Goal: Task Accomplishment & Management: Complete application form

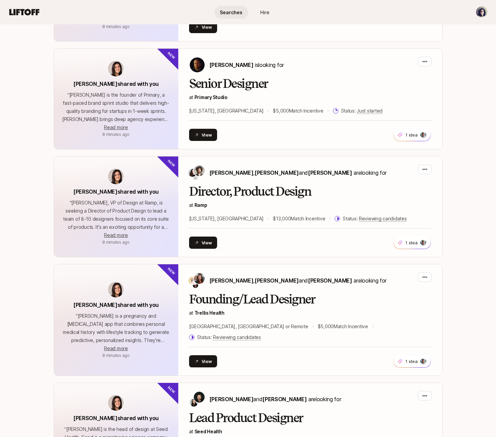
scroll to position [258, 0]
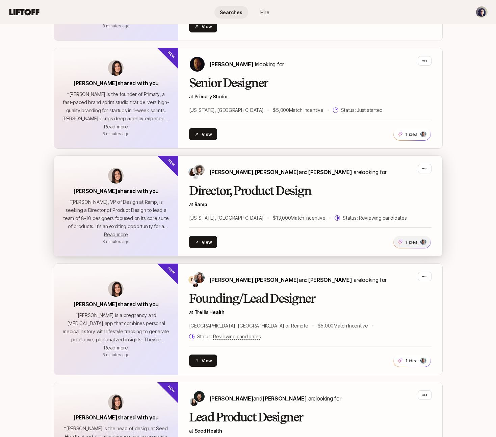
click at [418, 244] on span "1 idea" at bounding box center [412, 242] width 37 height 12
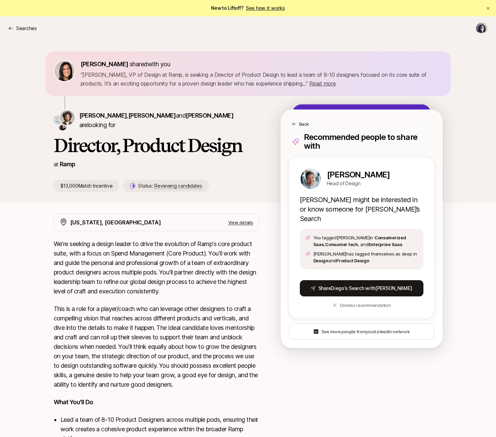
click at [194, 240] on p "We're seeking a design leader to drive the evolution of Ramp's core product sui…" at bounding box center [156, 267] width 205 height 57
click at [291, 122] on div "Back" at bounding box center [361, 119] width 161 height 18
click at [295, 124] on icon at bounding box center [294, 124] width 5 height 5
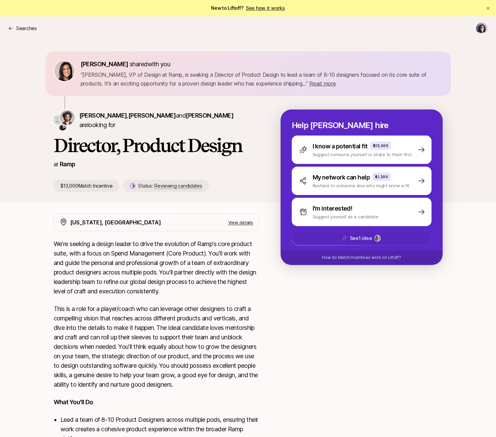
click at [337, 238] on span "See 1 idea" at bounding box center [361, 238] width 139 height 14
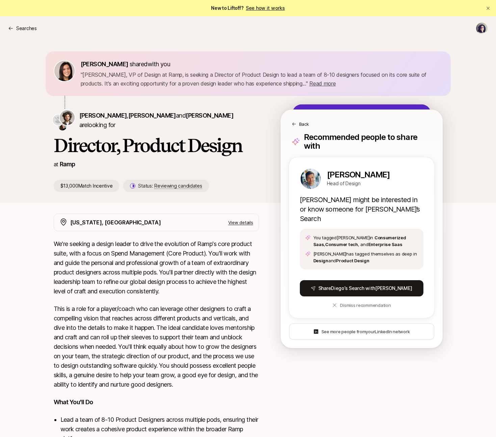
click at [294, 124] on icon at bounding box center [294, 124] width 5 height 5
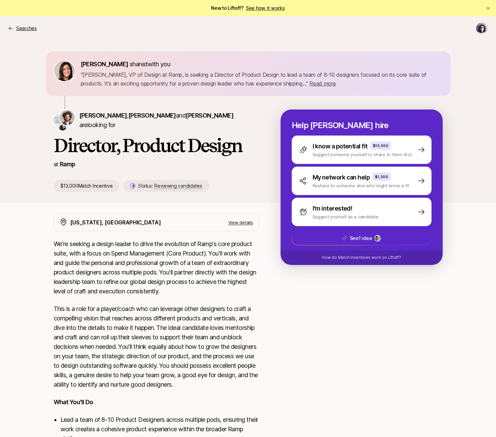
click at [19, 27] on p "Searches" at bounding box center [26, 28] width 21 height 8
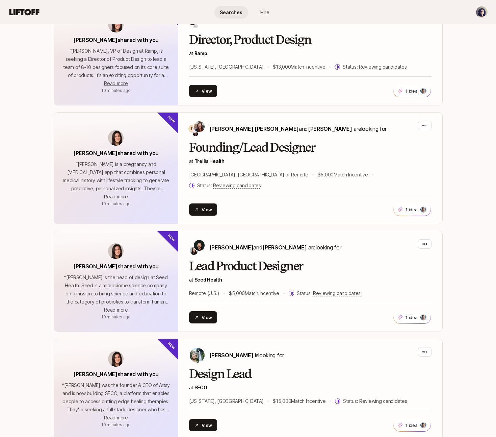
scroll to position [406, 0]
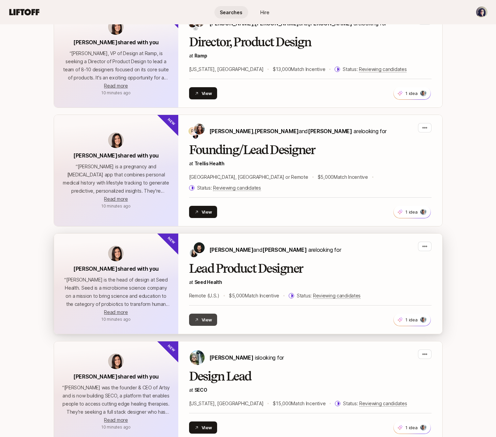
click at [201, 313] on button "View" at bounding box center [203, 319] width 28 height 12
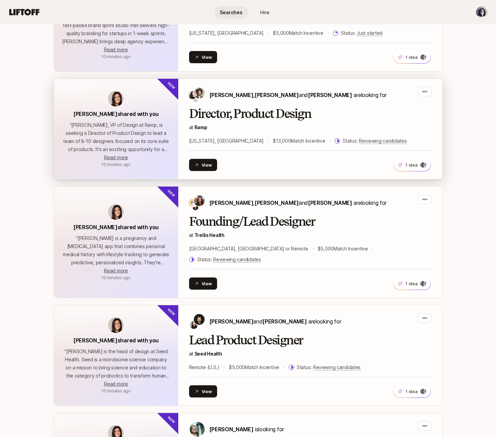
scroll to position [334, 0]
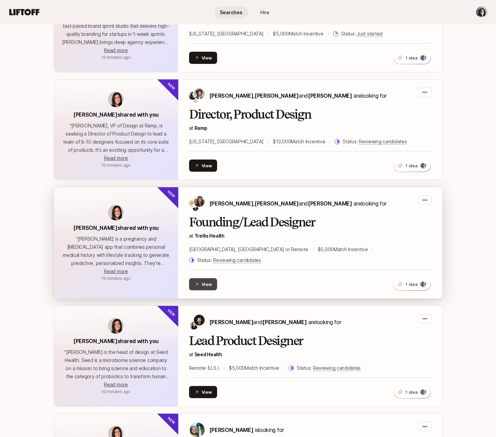
click at [209, 278] on button "View" at bounding box center [203, 284] width 28 height 12
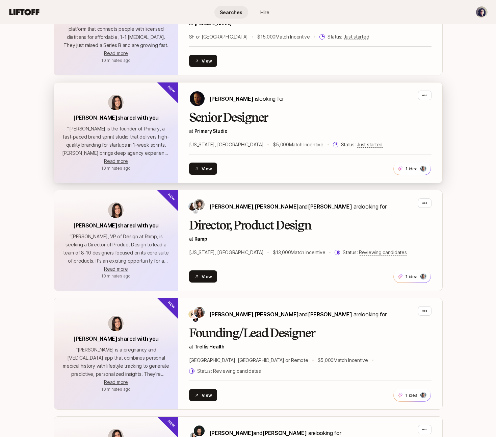
scroll to position [222, 0]
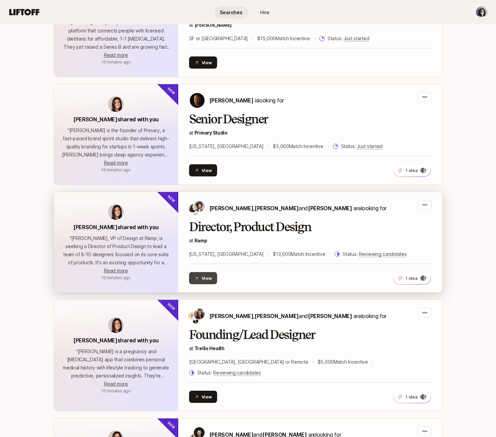
click at [201, 276] on button "View" at bounding box center [203, 278] width 28 height 12
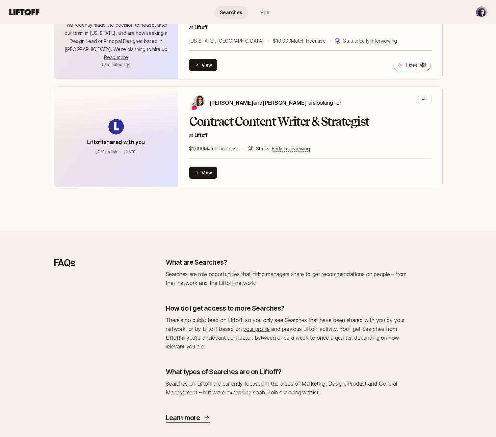
scroll to position [1094, 0]
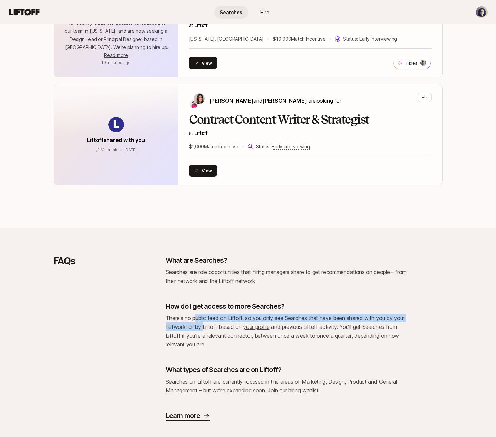
drag, startPoint x: 196, startPoint y: 306, endPoint x: 205, endPoint y: 318, distance: 15.0
click at [204, 318] on p "There's no public feed on Liftoff, so you only see Searches that have been shar…" at bounding box center [287, 330] width 243 height 35
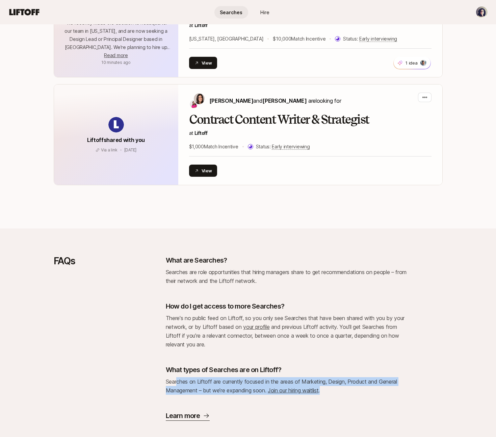
drag, startPoint x: 177, startPoint y: 370, endPoint x: 188, endPoint y: 388, distance: 21.4
click at [187, 388] on div "What are Searches? Searches are role opportunities that hiring managers share t…" at bounding box center [287, 337] width 243 height 165
click at [191, 382] on p "Searches on Liftoff are currently focused in the areas of Marketing, Design, Pr…" at bounding box center [287, 386] width 243 height 18
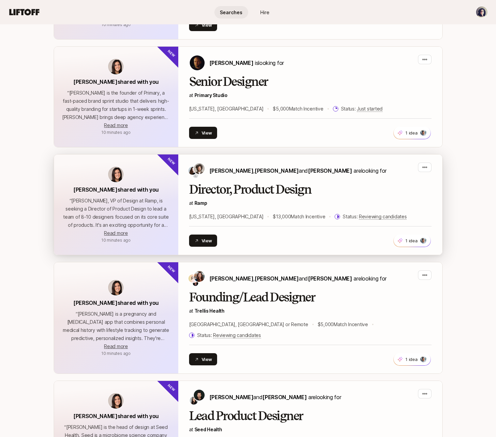
scroll to position [260, 0]
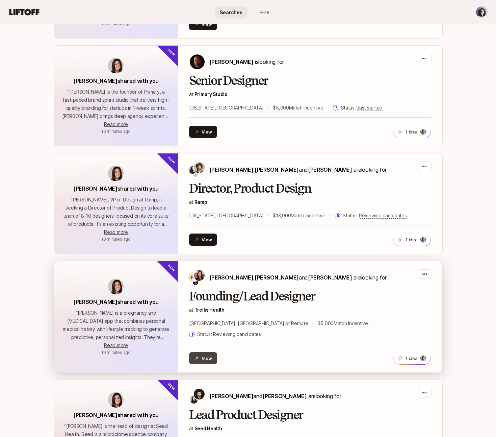
click at [203, 352] on button "View" at bounding box center [203, 358] width 28 height 12
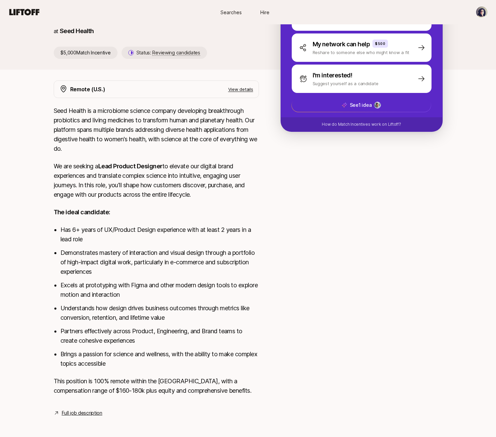
scroll to position [135, 0]
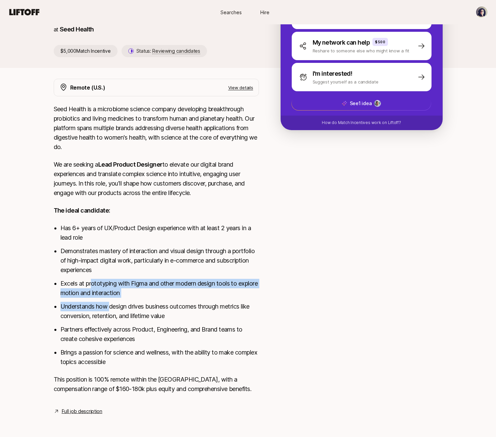
drag, startPoint x: 93, startPoint y: 289, endPoint x: 109, endPoint y: 301, distance: 20.9
click at [109, 303] on ul "Has 6+ years of UX/Product Design experience with at least 2 years in a lead ro…" at bounding box center [159, 294] width 199 height 143
click at [111, 301] on li "Understands how design drives business outcomes through metrics like conversion…" at bounding box center [159, 310] width 199 height 19
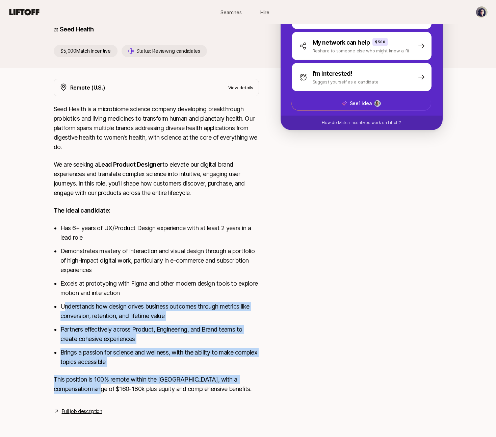
drag, startPoint x: 65, startPoint y: 303, endPoint x: 83, endPoint y: 386, distance: 84.3
click at [83, 386] on div "Seed Health is a microbiome science company developing breakthrough probiotics …" at bounding box center [156, 252] width 205 height 297
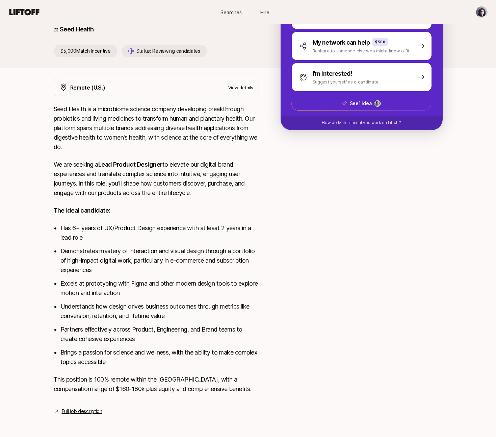
click at [87, 386] on p "This position is 100% remote within the US, with a compensation range of $160-1…" at bounding box center [156, 383] width 205 height 19
drag, startPoint x: 496, startPoint y: 324, endPoint x: 491, endPoint y: 280, distance: 44.4
click at [492, 279] on div "Eleanor Morgan shared with you " Ben Grove is the head of design at Seed Health…" at bounding box center [248, 168] width 496 height 525
drag, startPoint x: 495, startPoint y: 292, endPoint x: 497, endPoint y: 296, distance: 5.4
click at [495, 292] on div "Eleanor Morgan shared with you " Ben Grove is the head of design at Seed Health…" at bounding box center [248, 168] width 496 height 525
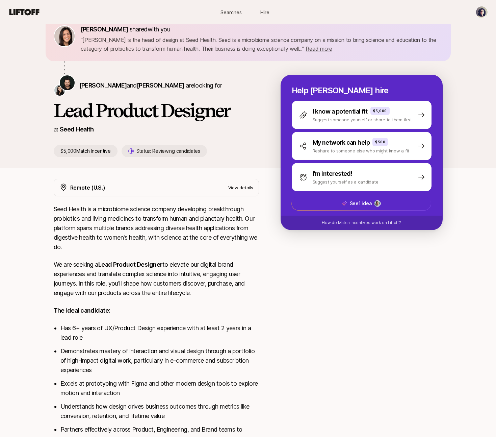
scroll to position [0, 0]
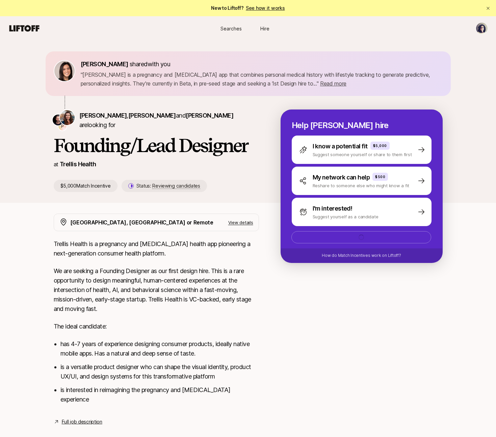
scroll to position [1, 0]
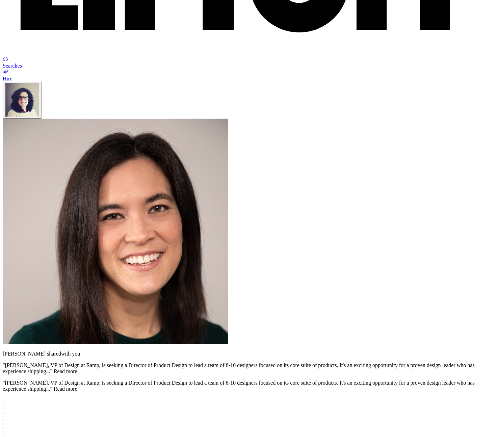
scroll to position [312, 0]
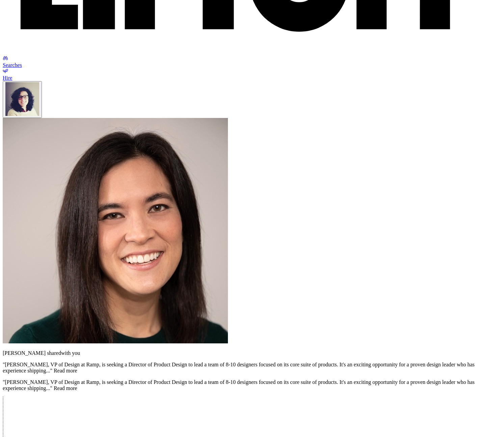
drag, startPoint x: 88, startPoint y: 296, endPoint x: 94, endPoint y: 316, distance: 20.5
drag, startPoint x: 84, startPoint y: 327, endPoint x: 94, endPoint y: 344, distance: 19.3
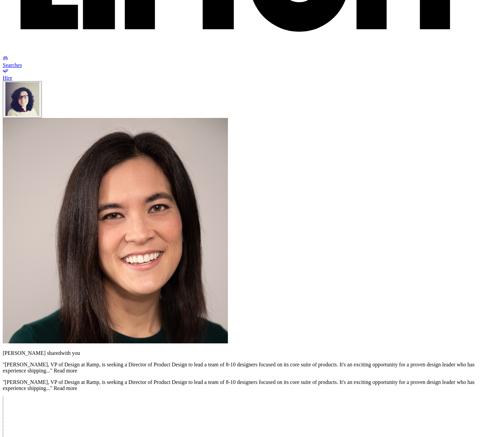
drag, startPoint x: 125, startPoint y: 327, endPoint x: 124, endPoint y: 343, distance: 15.9
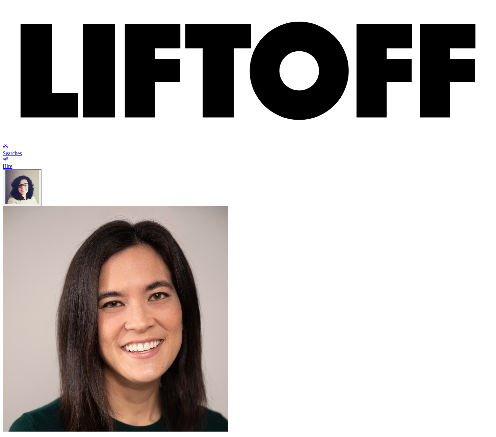
scroll to position [0, 0]
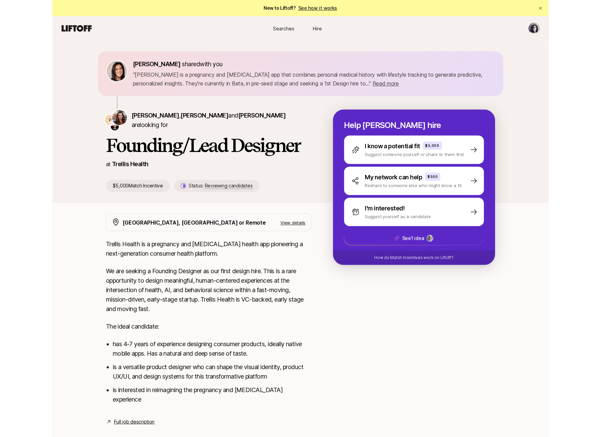
scroll to position [1, 0]
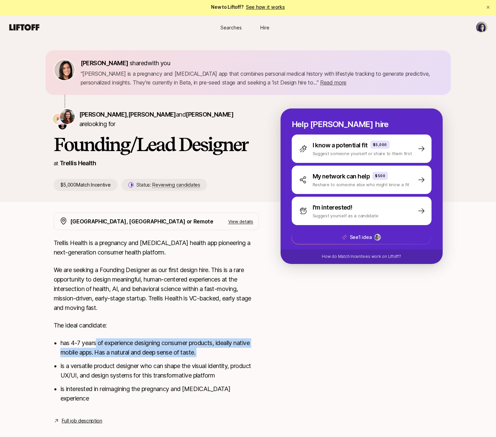
drag, startPoint x: 97, startPoint y: 342, endPoint x: 110, endPoint y: 361, distance: 23.2
click at [109, 360] on ul "has 4-7 years of experience designing consumer products, ideally native mobile …" at bounding box center [159, 370] width 199 height 65
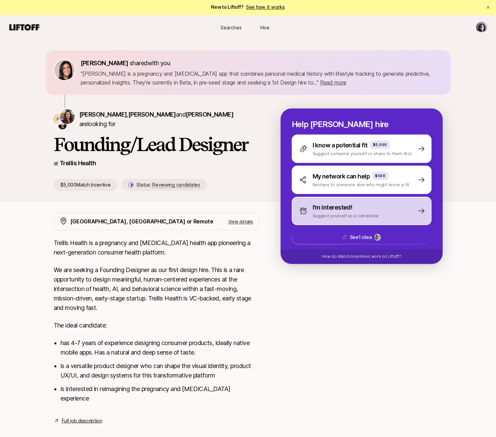
click at [344, 208] on p "I'm interested!" at bounding box center [333, 207] width 40 height 9
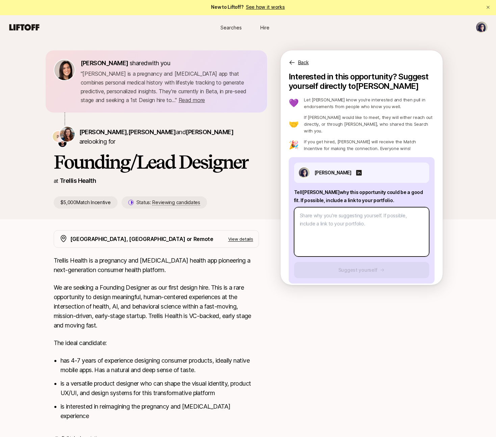
click at [334, 220] on textarea at bounding box center [361, 231] width 135 height 49
type textarea "x"
type textarea "H"
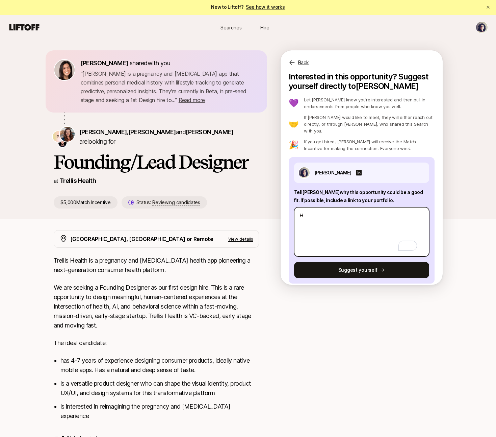
type textarea "x"
type textarea "Hi"
type textarea "x"
type textarea "Hi"
type textarea "x"
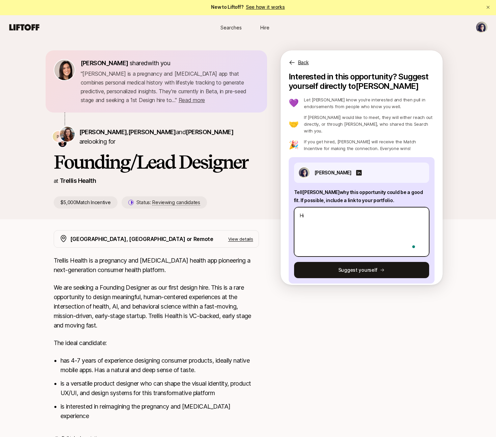
type textarea "Hi E"
type textarea "x"
type textarea "Hi Es"
type textarea "x"
type textarea "Hi Est"
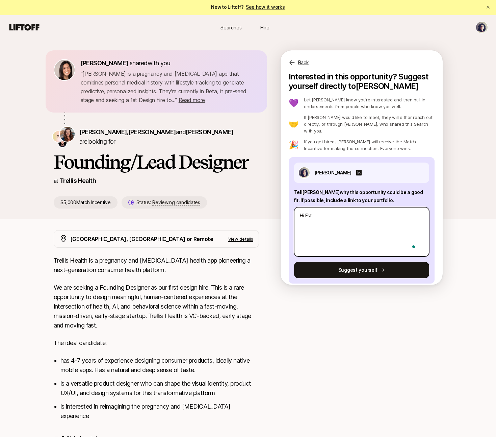
type textarea "x"
type textarea "Hi Este"
type textarea "x"
type textarea "Hi Estel"
type textarea "x"
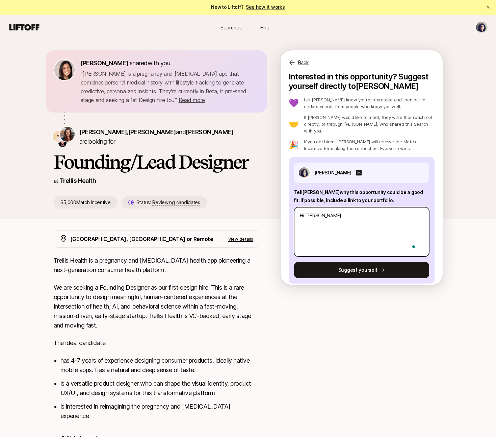
type textarea "Hi Estell"
type textarea "x"
type textarea "Hi Estelle"
type textarea "x"
type textarea "Hi Estelle,"
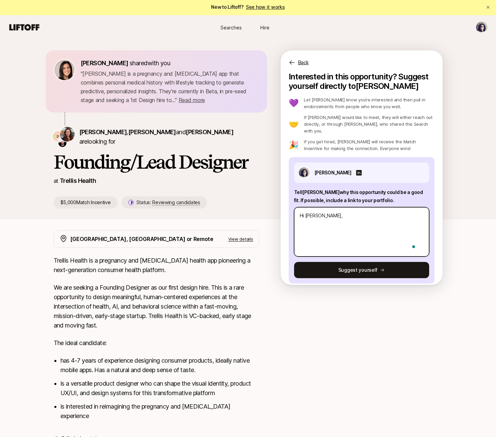
type textarea "x"
type textarea "Hi Estelle,"
type textarea "x"
type textarea "Hi Estelle, m"
type textarea "x"
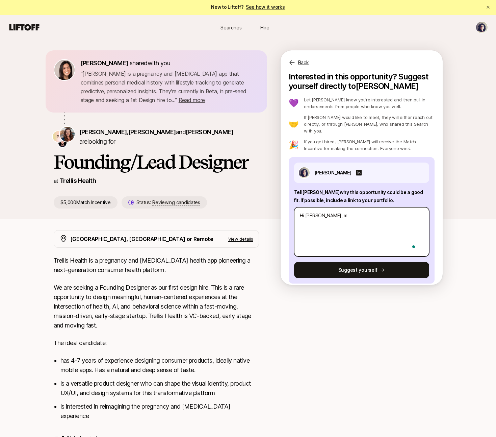
type textarea "Hi Estelle, my"
type textarea "x"
type textarea "Hi Estelle, my"
type textarea "x"
type textarea "Hi Estelle, my n"
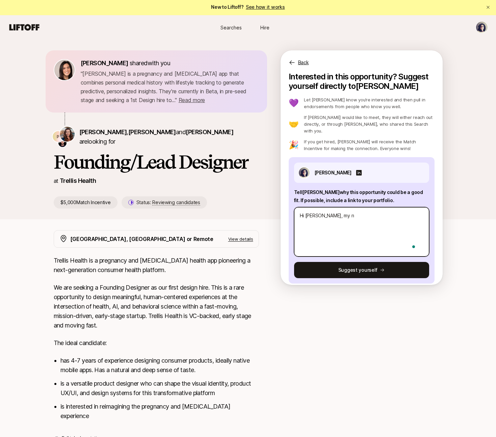
type textarea "x"
type textarea "Hi Estelle, my na"
type textarea "x"
type textarea "Hi Estelle, my nam"
type textarea "x"
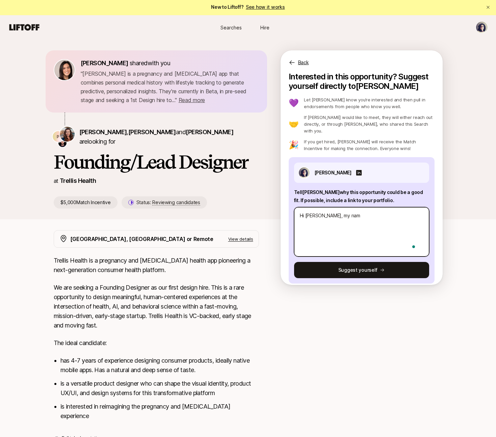
type textarea "Hi Estelle, my name"
type textarea "x"
type textarea "Hi Estelle, my name"
type textarea "x"
type textarea "Hi Estelle, my name i"
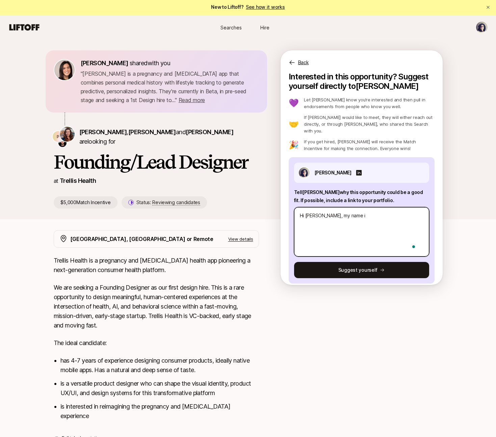
type textarea "x"
type textarea "Hi Estelle, my name is"
type textarea "x"
type textarea "Hi Estelle, my name is"
type textarea "x"
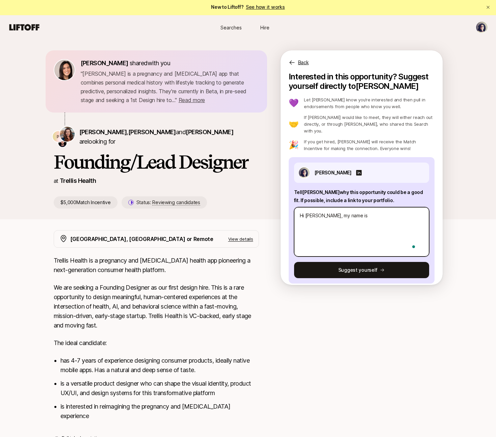
type textarea "Hi Estelle, my name is I"
type textarea "x"
type textarea "Hi Estelle, my name is Is"
type textarea "x"
type textarea "Hi Estelle, my name is Isa"
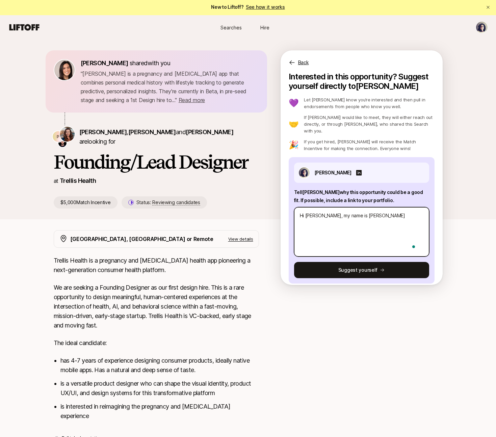
type textarea "x"
type textarea "Hi Estelle, my name is Isab"
type textarea "x"
type textarea "Hi Estelle, my name is Isabe"
type textarea "x"
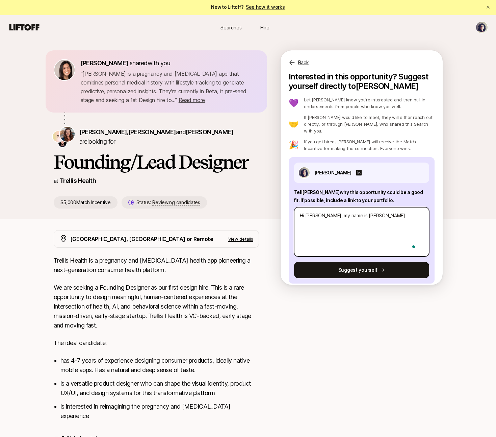
type textarea "Hi Estelle, my name is Isabel"
type textarea "x"
type textarea "Hi Estelle, my name is Isabel"
type textarea "x"
type textarea "Hi Estelle, my name is Isabel S"
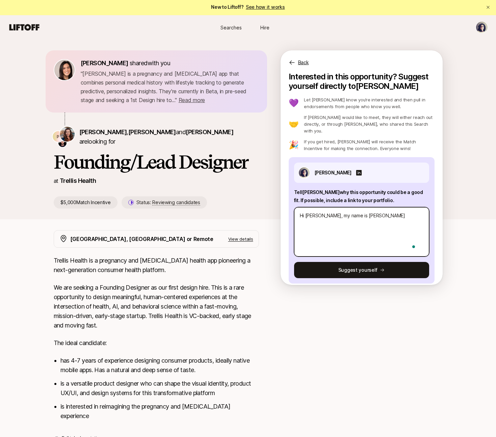
type textarea "x"
type textarea "Hi Estelle, my name is Isabel So"
type textarea "x"
type textarea "Hi Estelle, my name is Isabel Sou"
type textarea "x"
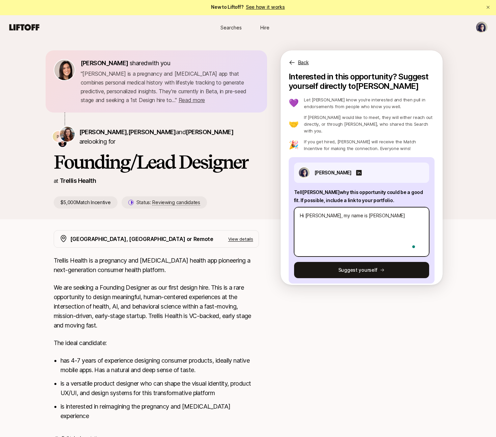
type textarea "Hi Estelle, my name is Isabel Sous"
type textarea "x"
type textarea "Hi Estelle, my name is Isabel Sousa"
type textarea "x"
type textarea "Hi Estelle, my name is Isabel Sousa"
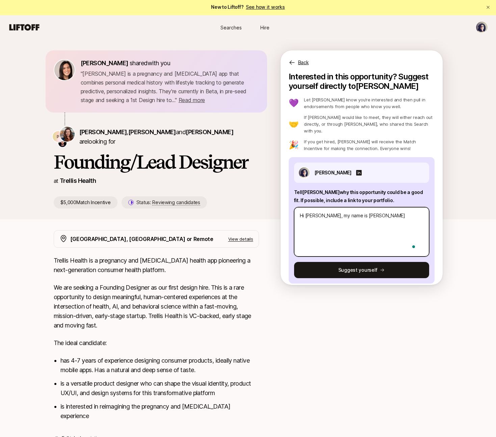
type textarea "x"
type textarea "Hi Estelle, my name is Isabel Sousa a"
type textarea "x"
type textarea "Hi Estelle, my name is Isabel Sousa an"
type textarea "x"
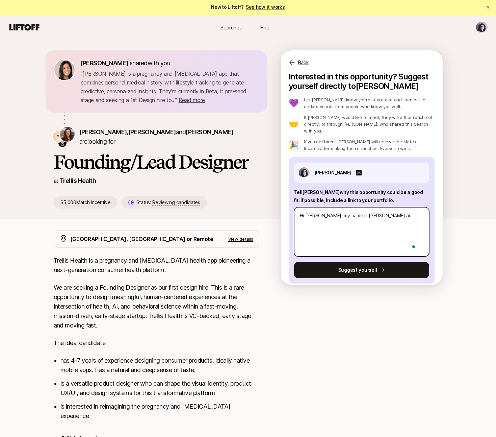
type textarea "Hi Estelle, my name is Isabel Sousa and"
type textarea "x"
type textarea "Hi Estelle, my name is Isabel Sousa and"
type textarea "x"
type textarea "Hi Estelle, my name is Isabel Sousa and I"
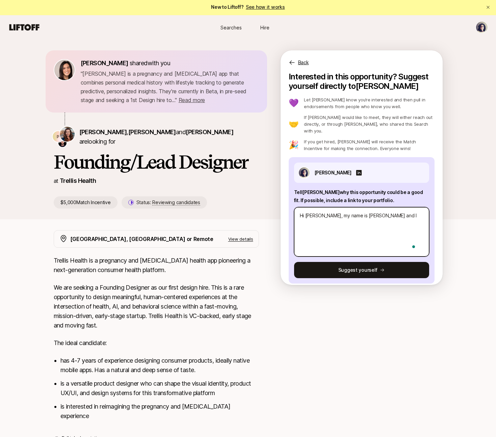
type textarea "x"
type textarea "Hi Estelle, my name is Isabel Sousa and I'"
type textarea "x"
type textarea "Hi Estelle, my name is Isabel Sousa and I'm"
type textarea "x"
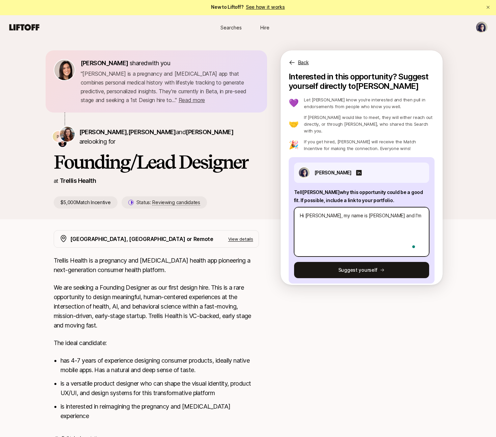
type textarea "Hi Estelle, my name is Isabel Sousa and I'm"
type textarea "x"
type textarea "Hi Estelle, my name is Isabel Sousa and I'm a"
type textarea "x"
type textarea "Hi Estelle, my name is Isabel Sousa and I'm a"
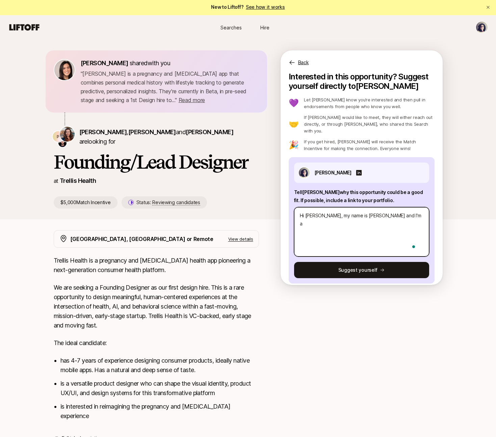
type textarea "x"
type textarea "Hi Estelle, my name is Isabel Sousa and I'm a d"
type textarea "x"
type textarea "Hi Estelle, my name is Isabel Sousa and I'm a de"
type textarea "x"
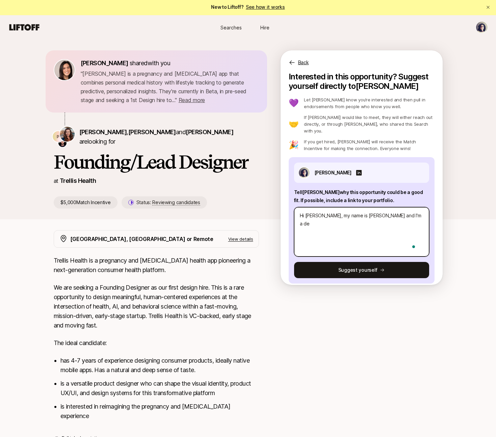
type textarea "Hi Estelle, my name is Isabel Sousa and I'm a des"
type textarea "x"
type textarea "Hi Estelle, my name is Isabel Sousa and I'm a desi"
type textarea "x"
type textarea "Hi Estelle, my name is Isabel Sousa and I'm a design"
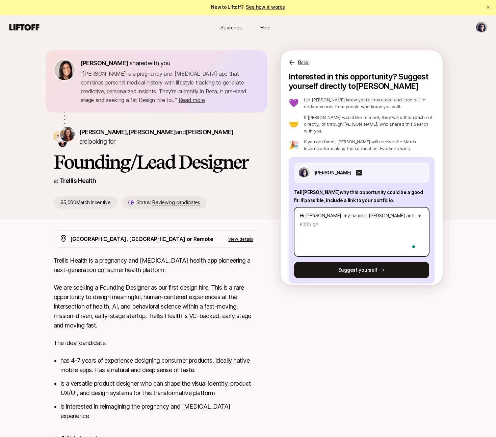
type textarea "x"
type textarea "Hi Estelle, my name is Isabel Sousa and I'm a design"
type textarea "x"
type textarea "Hi Estelle, my name is Isabel Sousa and I'm a design l"
type textarea "x"
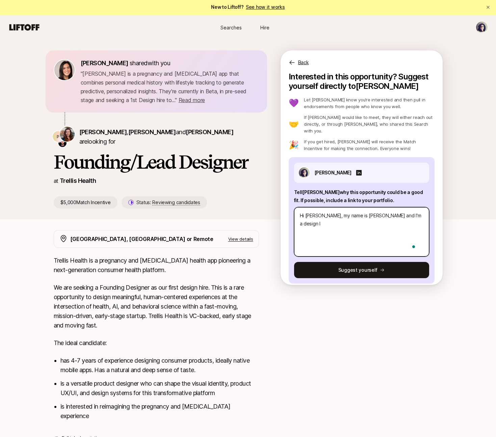
type textarea "Hi Estelle, my name is Isabel Sousa and I'm a design le"
type textarea "x"
type textarea "Hi Estelle, my name is Isabel Sousa and I'm a design lea"
type textarea "x"
type textarea "Hi Estelle, my name is Isabel Sousa and I'm a design lead"
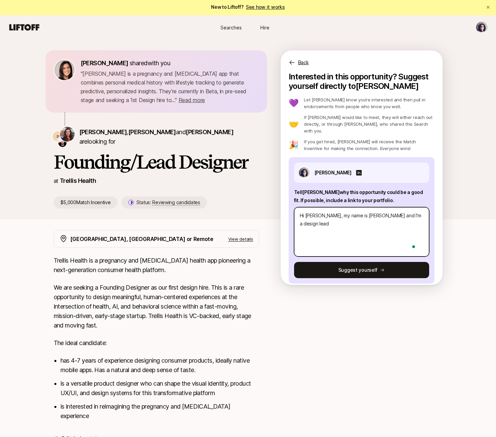
type textarea "x"
type textarea "Hi Estelle, my name is Isabel Sousa and I'm a design leads"
type textarea "x"
type textarea "Hi Estelle, my name is Isabel Sousa and I'm a design leads"
type textarea "x"
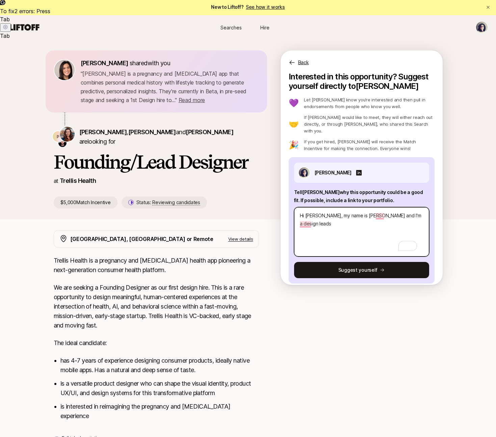
type textarea "Hi Estelle, my name is Isabel Sousa and I'm a design leads"
type textarea "x"
type textarea "Hi Estelle, my name is Isabel Sousa and I'm a design lead"
type textarea "x"
type textarea "Hi Estelle, my name is Isabel Sousa and I'm a design lead"
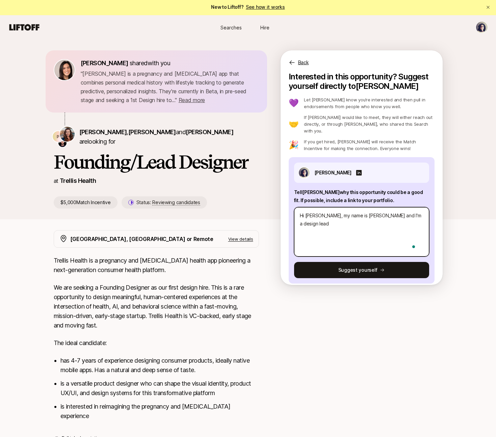
type textarea "x"
type textarea "Hi Estelle, my name is Isabel Sousa and I'm a design lead w"
type textarea "x"
type textarea "Hi Estelle, my name is Isabel Sousa and I'm a design lead wi"
type textarea "x"
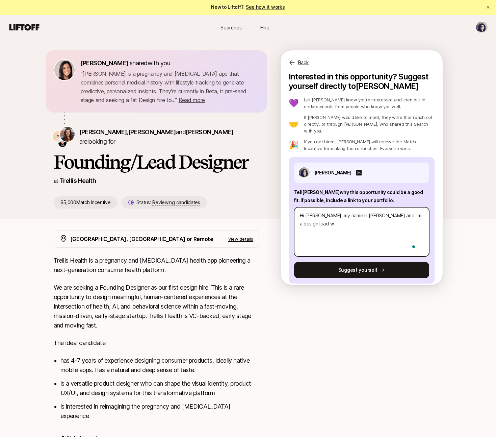
type textarea "Hi Estelle, my name is Isabel Sousa and I'm a design lead wit"
type textarea "x"
type textarea "Hi Estelle, my name is Isabel Sousa and I'm a design lead with"
type textarea "x"
type textarea "Hi Estelle, my name is Isabel Sousa and I'm a design lead with"
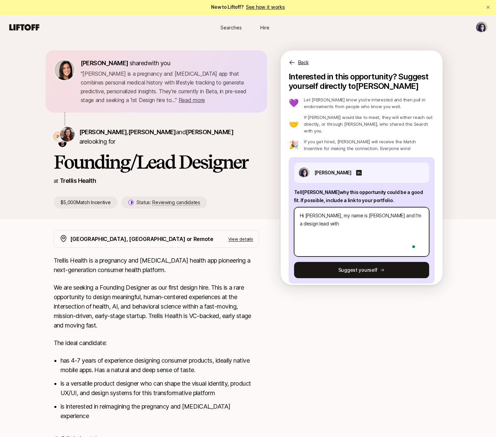
type textarea "x"
type textarea "Hi Estelle, my name is Isabel Sousa and I'm a design lead with 1"
type textarea "x"
type textarea "Hi Estelle, my name is Isabel Sousa and I'm a design lead with 18"
type textarea "x"
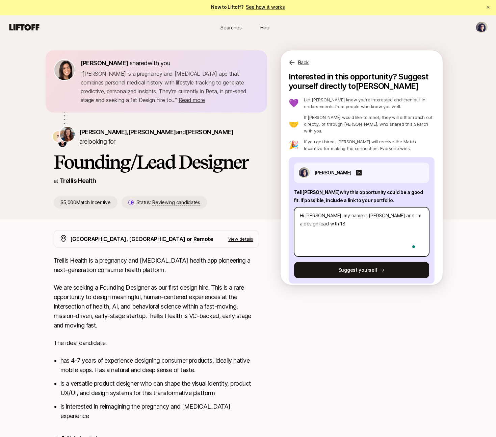
type textarea "Hi Estelle, my name is Isabel Sousa and I'm a design lead with 18"
type textarea "x"
type textarea "Hi Estelle, my name is Isabel Sousa and I'm a design lead with 18 y"
type textarea "x"
type textarea "Hi Estelle, my name is Isabel Sousa and I'm a design lead with 18 ye"
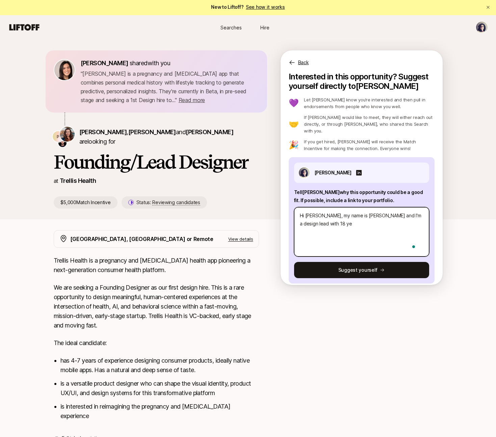
type textarea "x"
type textarea "Hi Estelle, my name is Isabel Sousa and I'm a design lead with 18 yea"
type textarea "x"
type textarea "Hi Estelle, my name is Isabel Sousa and I'm a design lead with 18 yeat"
type textarea "x"
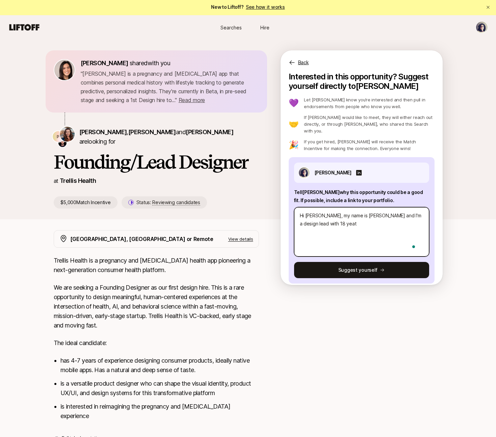
type textarea "Hi Estelle, my name is Isabel Sousa and I'm a design lead with 18 yea"
type textarea "x"
type textarea "Hi Estelle, my name is Isabel Sousa and I'm a design lead with 18 year"
type textarea "x"
type textarea "Hi Estelle, my name is Isabel Sousa and I'm a design lead with 18 years"
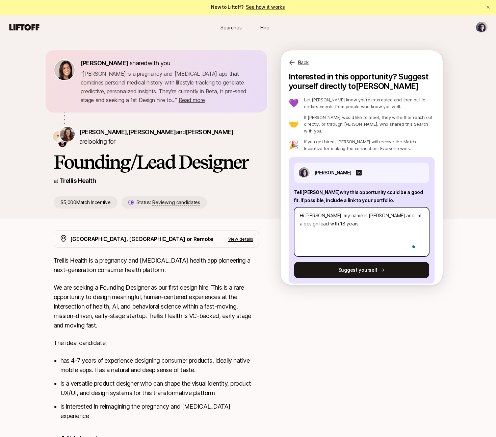
type textarea "x"
type textarea "Hi Estelle, my name is Isabel Sousa and I'm a design lead with 18 years"
type textarea "x"
type textarea "Hi Estelle, my name is Isabel Sousa and I'm a design lead with 18 years o"
type textarea "x"
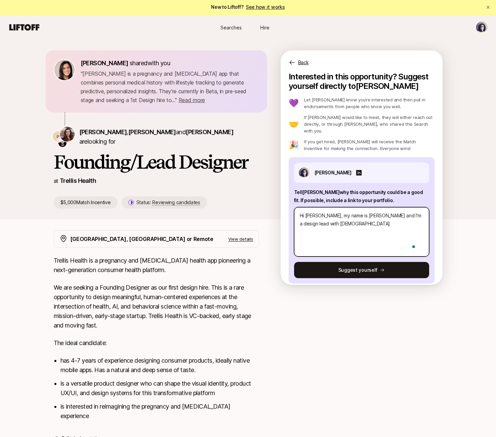
type textarea "Hi Estelle, my name is Isabel Sousa and I'm a design lead with 18 years of"
type textarea "x"
type textarea "Hi Estelle, my name is Isabel Sousa and I'm a design lead with 18 years of"
type textarea "x"
type textarea "Hi Estelle, my name is Isabel Sousa and I'm a design lead with 18 years of e"
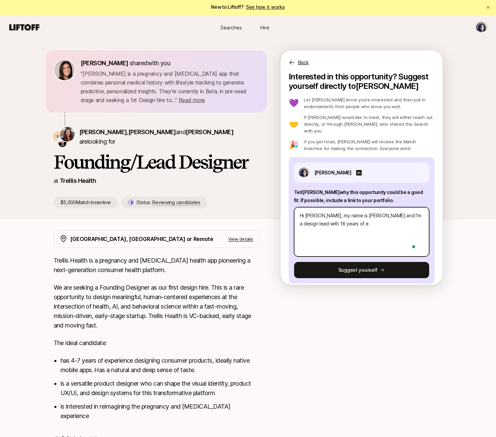
type textarea "x"
type textarea "Hi Estelle, my name is Isabel Sousa and I'm a design lead with 18 years of ex"
type textarea "x"
type textarea "Hi Estelle, my name is Isabel Sousa and I'm a design lead with 18 years of expe"
type textarea "x"
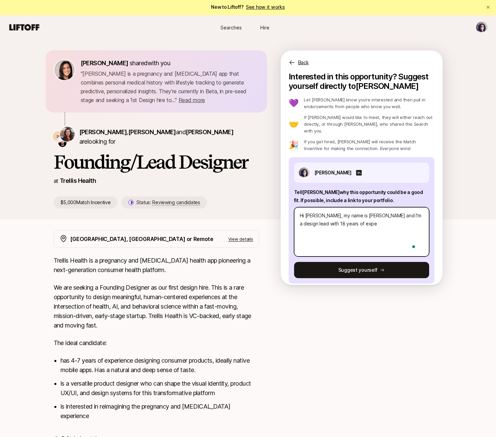
type textarea "Hi Estelle, my name is Isabel Sousa and I'm a design lead with 18 years of exper"
type textarea "x"
type textarea "Hi Estelle, my name is Isabel Sousa and I'm a design lead with 18 years of expe…"
type textarea "x"
type textarea "Hi Estelle, my name is Isabel Sousa and I'm a design lead with 18 years of expe…"
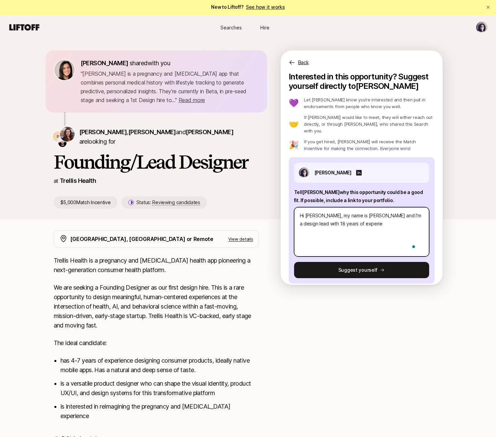
type textarea "x"
type textarea "Hi Estelle, my name is Isabel Sousa and I'm a design lead with 18 years of expe…"
type textarea "x"
type textarea "Hi Estelle, my name is Isabel Sousa and I'm a design lead with 18 years of expe…"
type textarea "x"
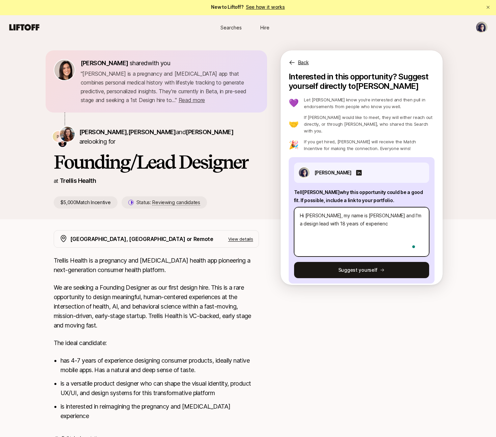
type textarea "Hi Estelle, my name is Isabel Sousa and I'm a design lead with 18 years of expe…"
type textarea "x"
type textarea "Hi Estelle, my name is Isabel Sousa and I'm a design lead with 18 years of expe…"
type textarea "x"
type textarea "Hi Estelle, my name is Isabel Sousa and I'm a design lead with 18 years of expe…"
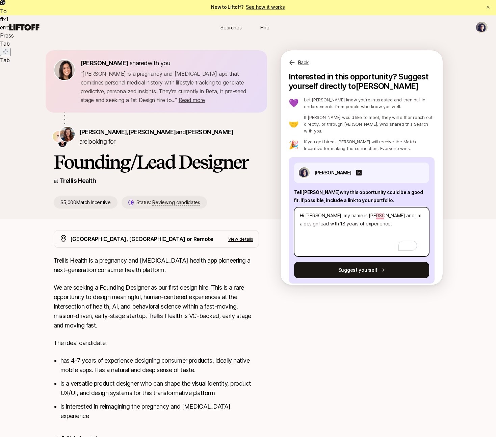
type textarea "x"
type textarea "Hi Estelle, my name is Isabel Sousa and I'm a design lead with 18 years of expe…"
type textarea "x"
type textarea "Hi Estelle, my name is Isabel Sousa and I'm a design lead with 18 years of expe…"
type textarea "x"
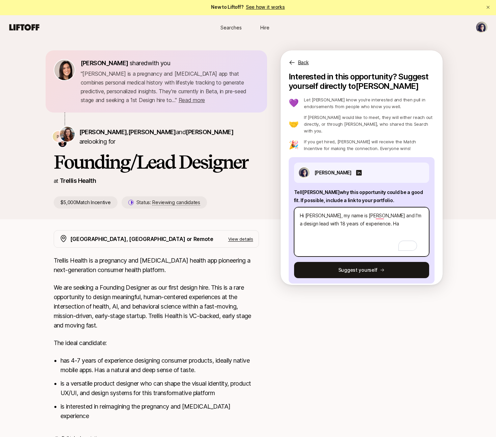
type textarea "Hi Estelle, my name is Isabel Sousa and I'm a design lead with 18 years of expe…"
type textarea "x"
type textarea "Hi Estelle, my name is Isabel Sousa and I'm a design lead with 18 years of expe…"
type textarea "x"
type textarea "Hi Estelle, my name is Isabel Sousa and I'm a design lead with 18 years of expe…"
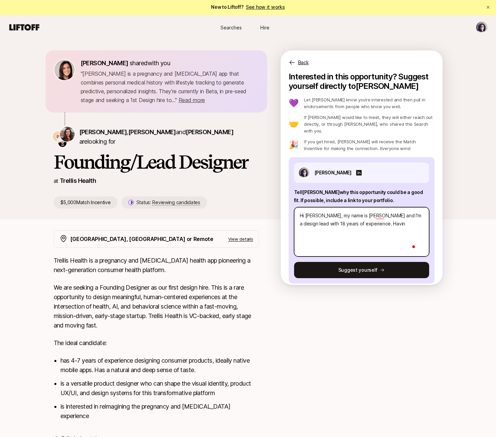
type textarea "x"
type textarea "Hi Estelle, my name is Isabel Sousa and I'm a design lead with 18 years of expe…"
type textarea "x"
type textarea "Hi Estelle, my name is Isabel Sousa and I'm a design lead with 18 years of expe…"
type textarea "x"
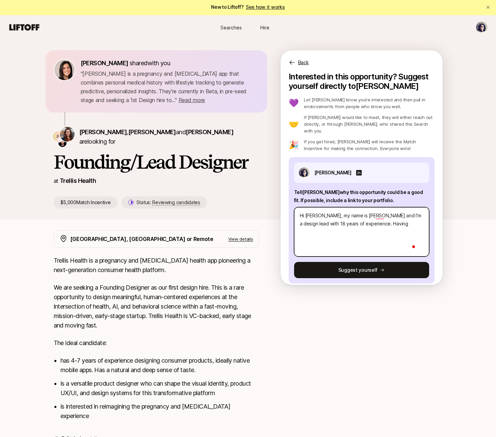
type textarea "Hi Estelle, my name is Isabel Sousa and I'm a design lead with 18 years of expe…"
type textarea "x"
type textarea "Hi Estelle, my name is Isabel Sousa and I'm a design lead with 18 years of expe…"
click at [369, 218] on textarea "Hi Estelle, my name is Isabel Sousa and I'm a design lead with 18 years of expe…" at bounding box center [361, 231] width 135 height 49
drag, startPoint x: 371, startPoint y: 217, endPoint x: 386, endPoint y: 216, distance: 14.5
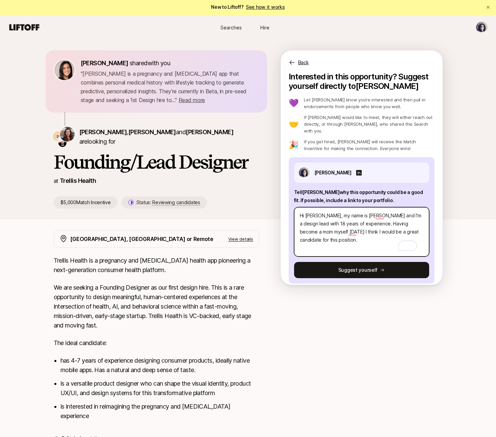
click at [387, 217] on textarea "Hi Estelle, my name is Isabel Sousa and I'm a design lead with 18 years of expe…" at bounding box center [361, 231] width 135 height 49
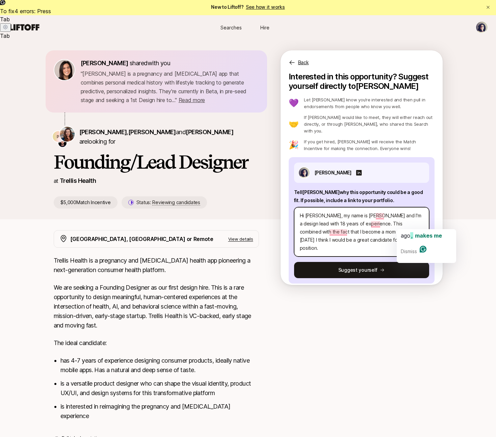
click at [413, 226] on textarea "Hi Estelle, my name is Isabel Sousa and I'm a design lead with 18 years of expe…" at bounding box center [361, 231] width 135 height 49
click at [416, 233] on textarea "Hi Estelle, my name is Isabel Sousa and I'm a design lead with 18 years of expe…" at bounding box center [361, 231] width 135 height 49
click at [370, 216] on textarea "Hi Estelle, my name is Isabel Sousa and I'm a design lead with 18 years of expe…" at bounding box center [361, 231] width 135 height 49
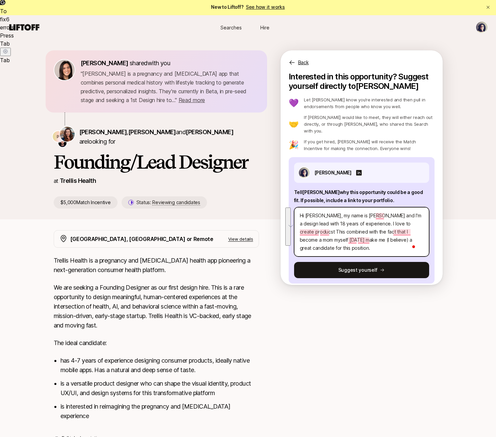
drag, startPoint x: 359, startPoint y: 241, endPoint x: 318, endPoint y: 206, distance: 53.8
click at [288, 204] on div "Interested in this opportunity? Suggest yourself directly to Estelle 💜 Let Este…" at bounding box center [362, 181] width 162 height 219
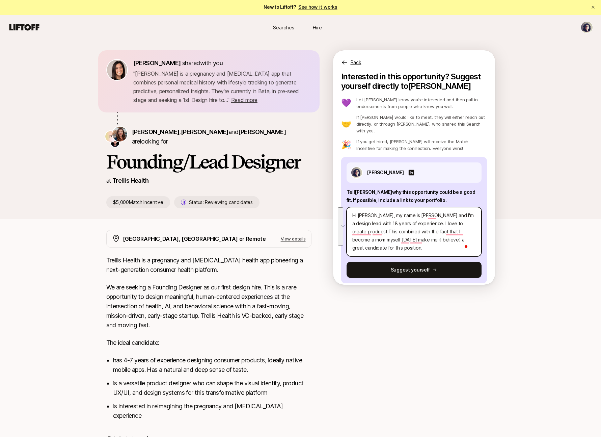
click at [392, 233] on textarea "Hi Estelle, my name is Isabel Sousa and I'm a design lead with 18 years of expe…" at bounding box center [414, 231] width 135 height 49
drag, startPoint x: 414, startPoint y: 243, endPoint x: 331, endPoint y: 200, distance: 92.9
click at [337, 200] on div "Interested in this opportunity? Suggest yourself directly to Estelle 💜 Let Este…" at bounding box center [414, 181] width 162 height 219
paste textarea "I'm Isabel Sousa, a design lead with 18 years of experience creating products t…"
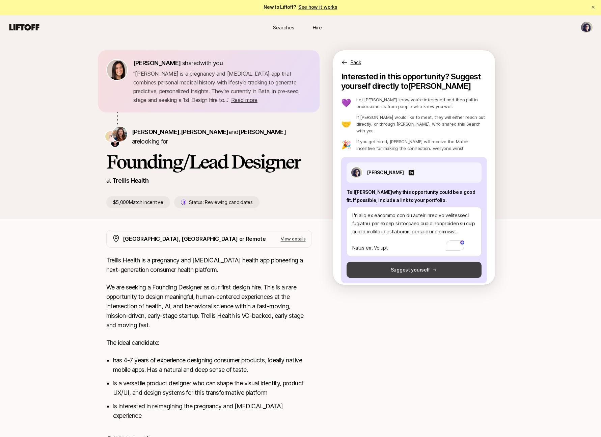
click at [402, 263] on button "Suggest yourself" at bounding box center [414, 270] width 135 height 16
